Goal: Find specific page/section: Find specific page/section

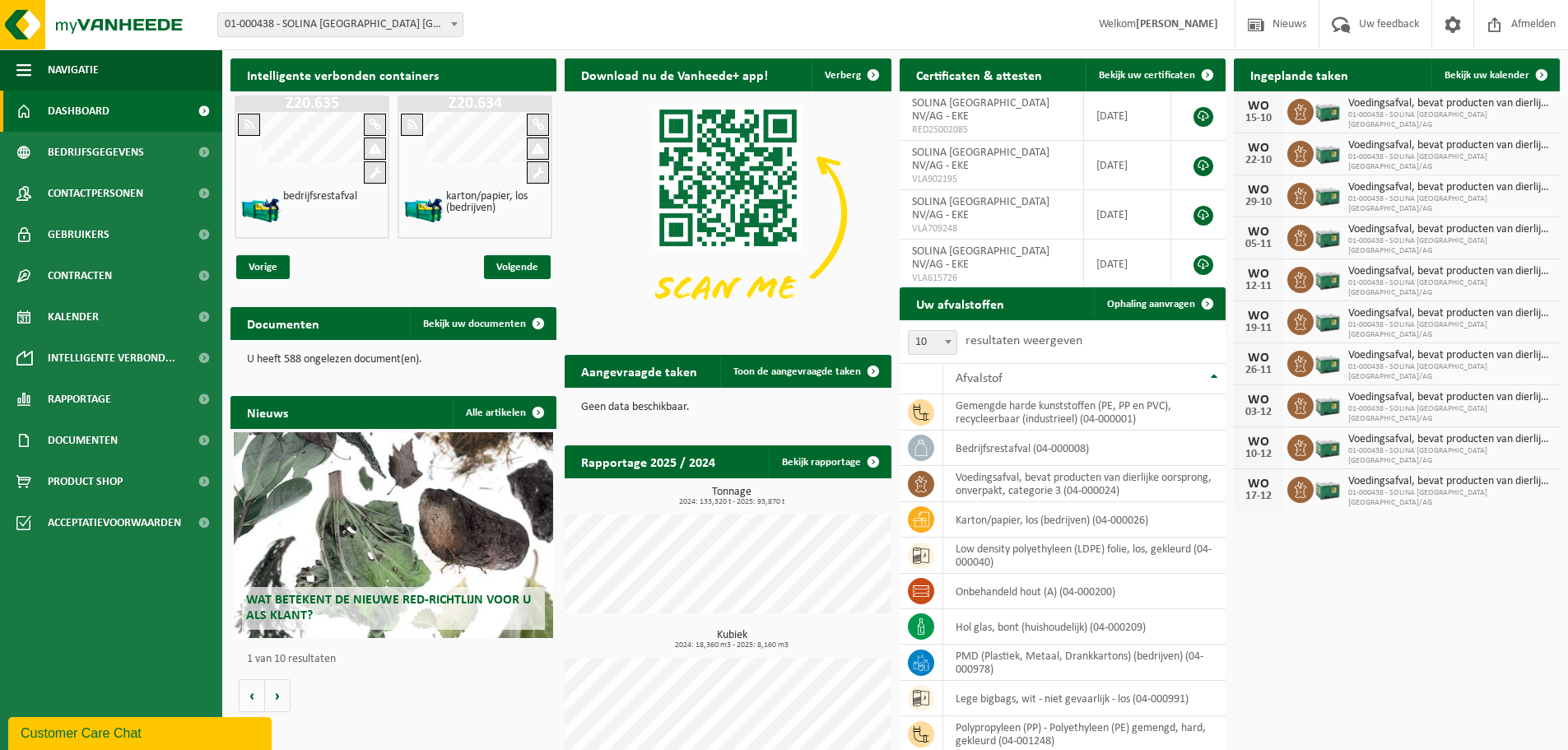
click at [454, 22] on b at bounding box center [453, 24] width 6 height 4
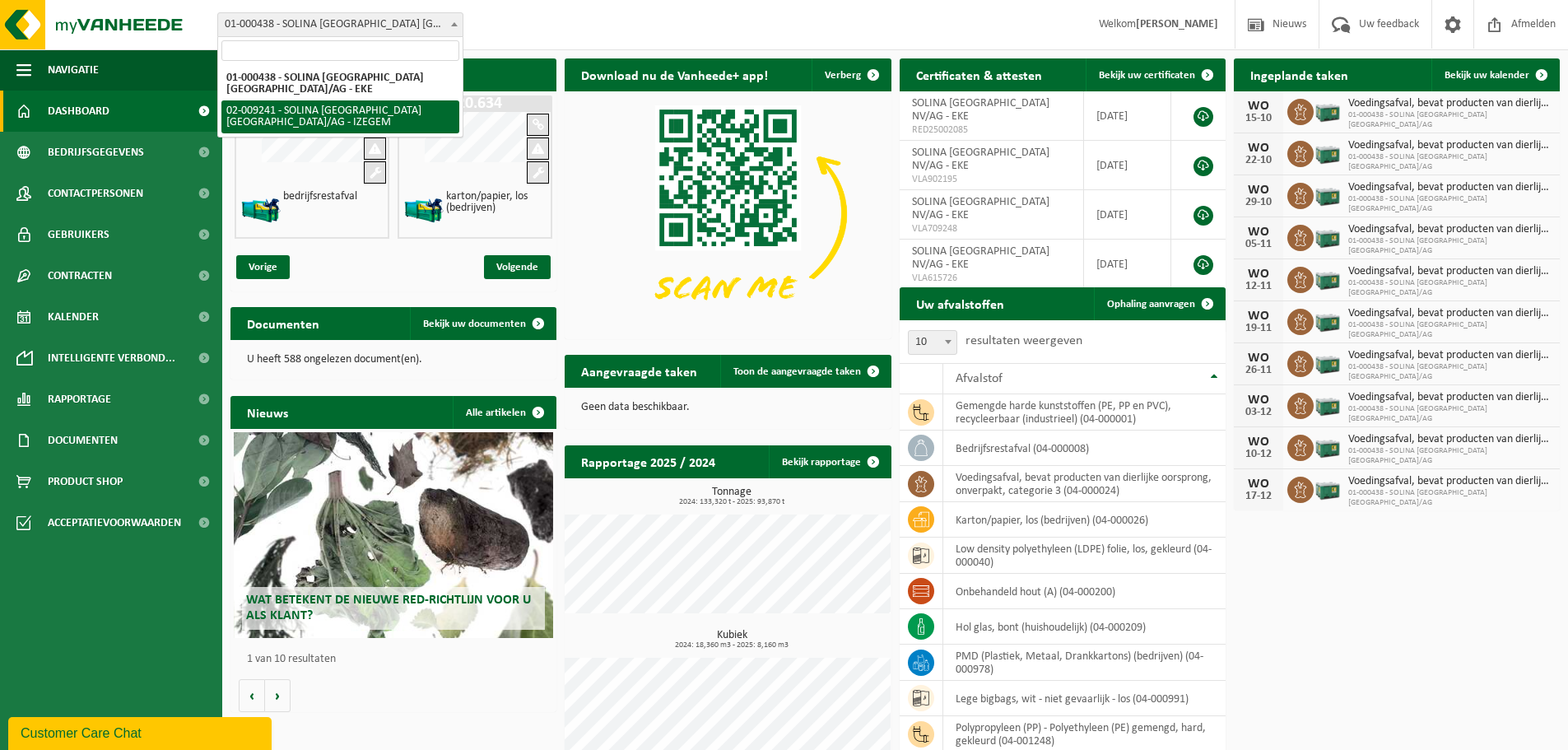
select select "13150"
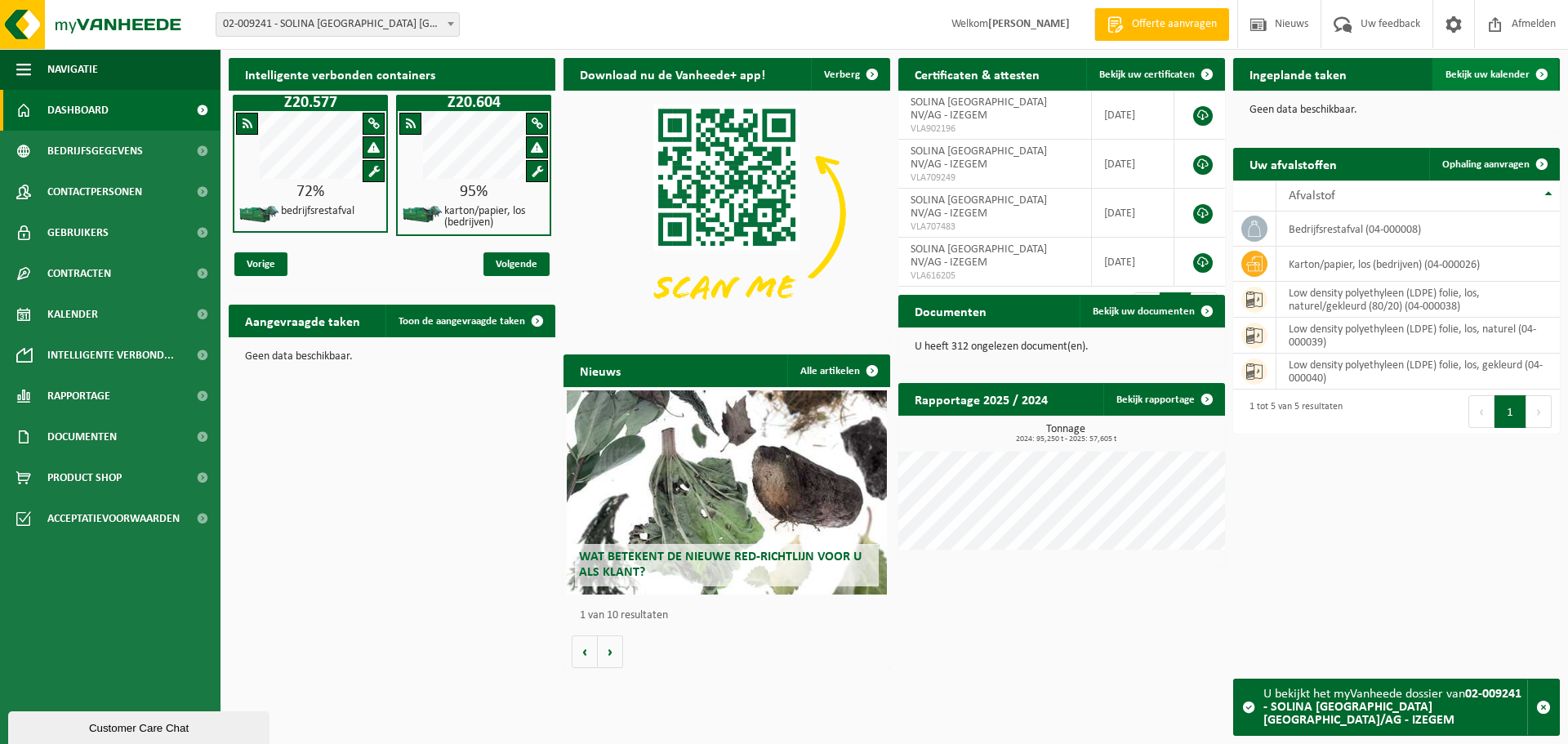
click at [1483, 79] on span "Bekijk uw kalender" at bounding box center [1487, 75] width 84 height 11
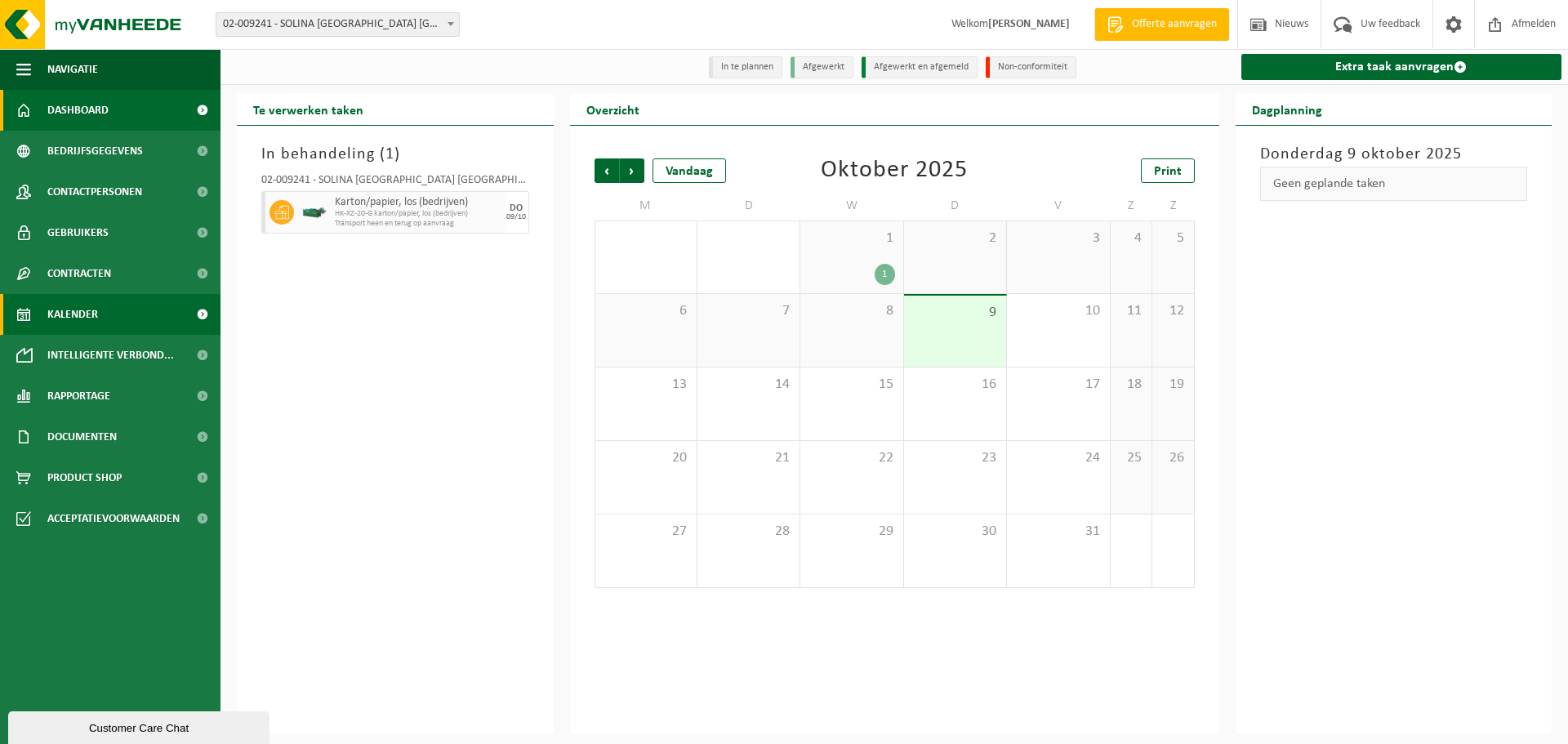
click at [92, 99] on span "Dashboard" at bounding box center [77, 110] width 61 height 41
